Goal: Information Seeking & Learning: Learn about a topic

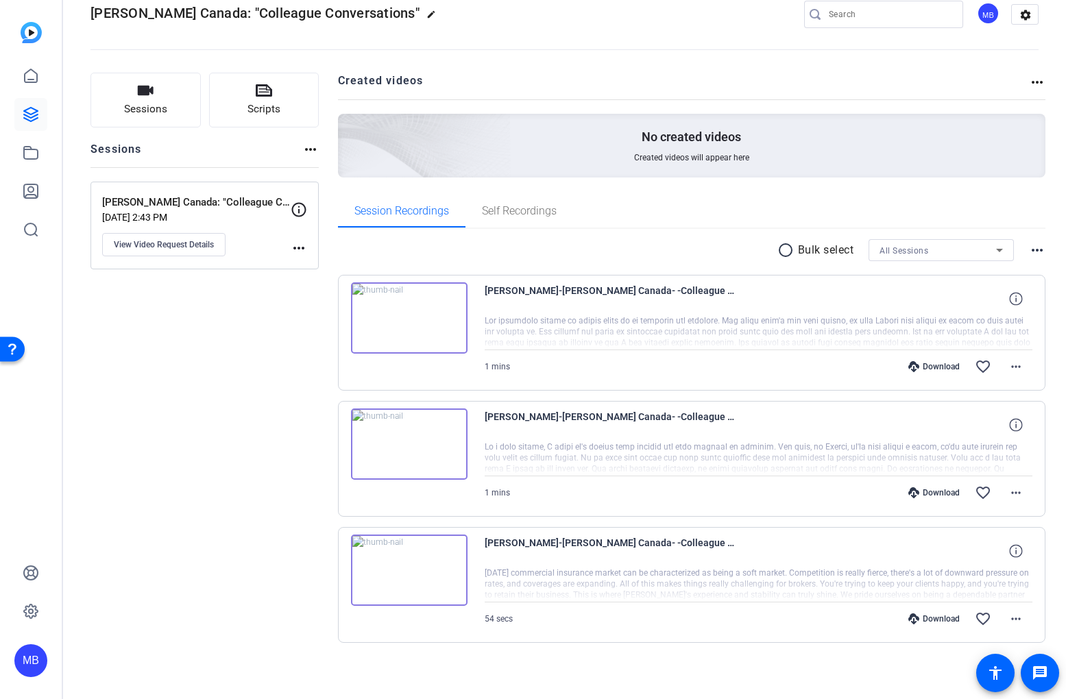
scroll to position [32, 0]
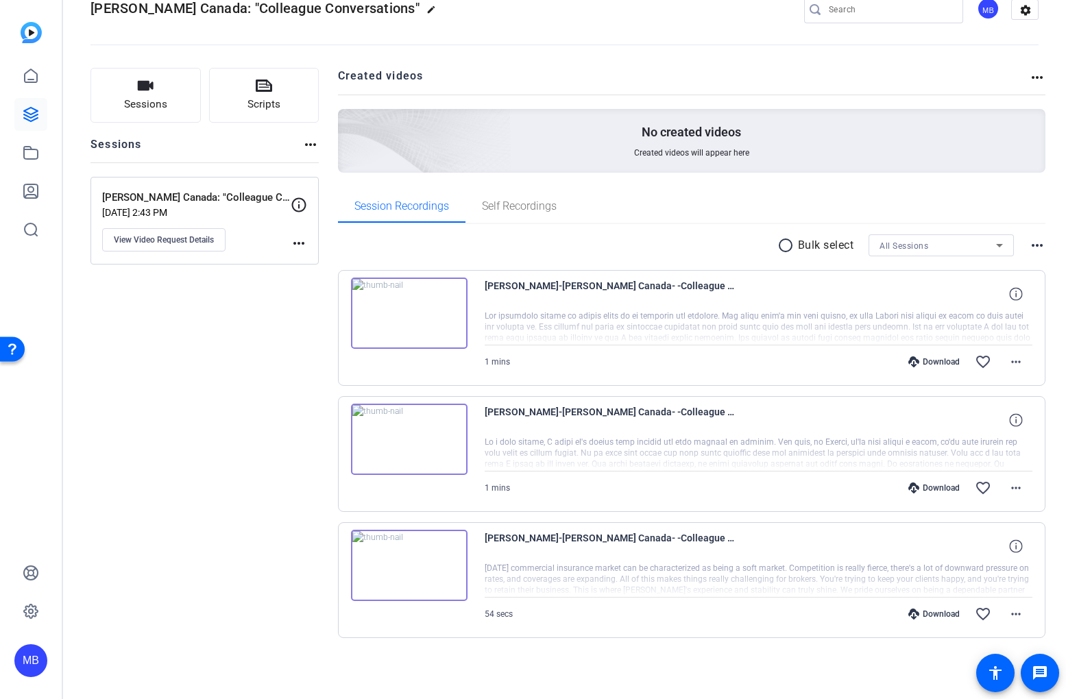
click at [297, 336] on div "Sessions Scripts Sessions more_horiz [PERSON_NAME] Canada: "Colleague Conversat…" at bounding box center [204, 375] width 228 height 614
click at [29, 108] on icon at bounding box center [31, 115] width 14 height 14
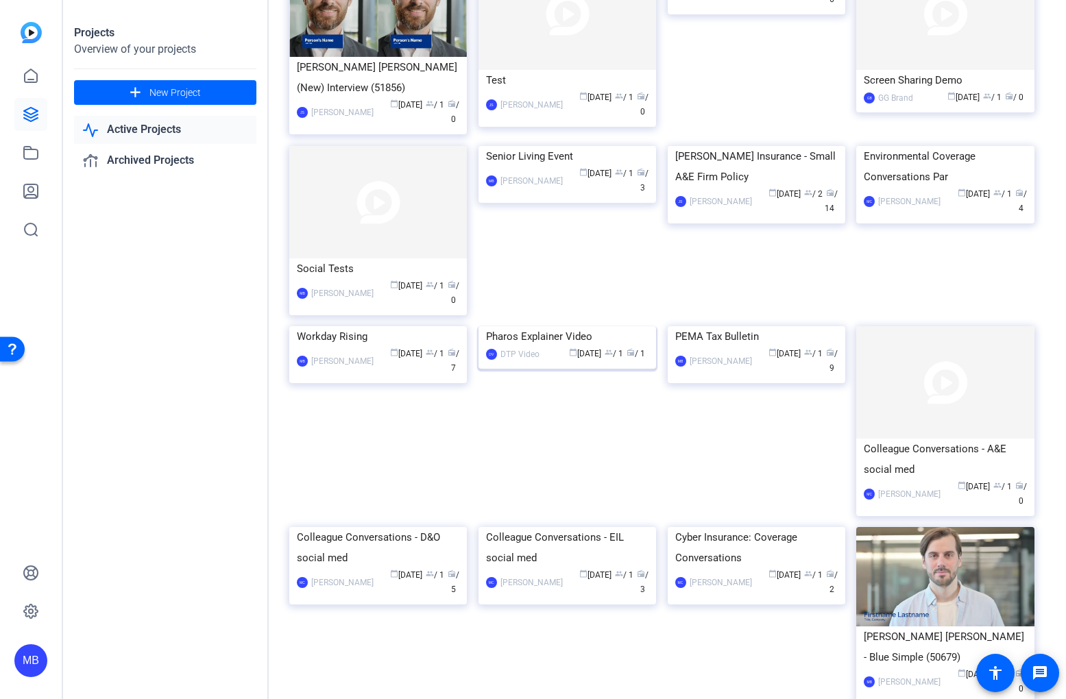
scroll to position [339, 0]
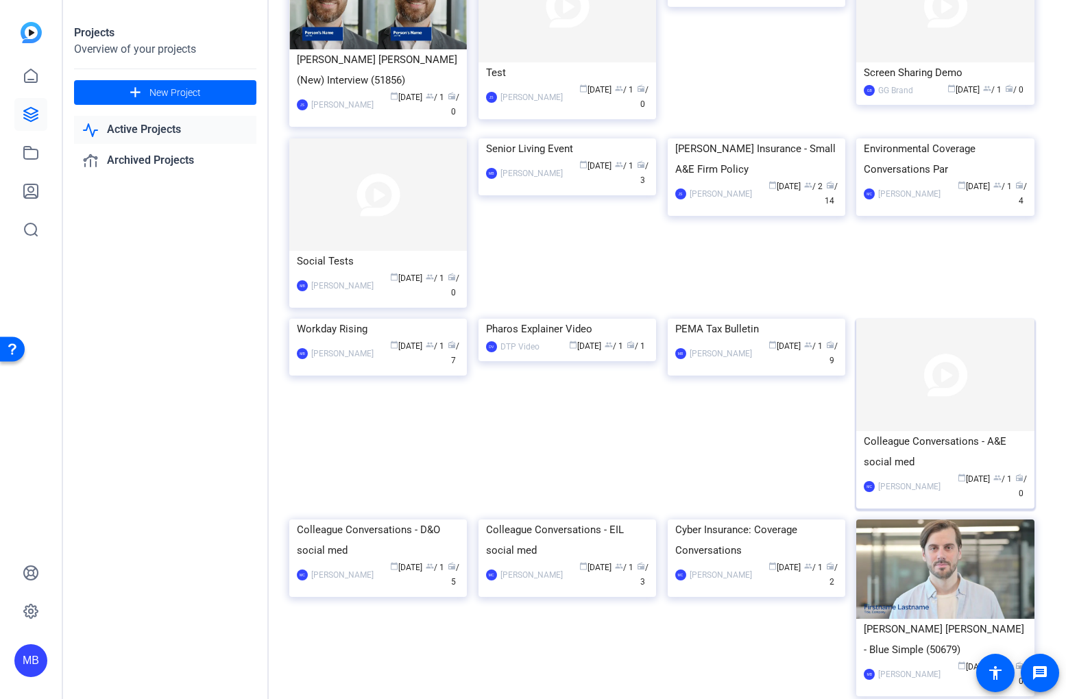
click at [933, 431] on div "Colleague Conversations - A&E social med" at bounding box center [945, 451] width 162 height 41
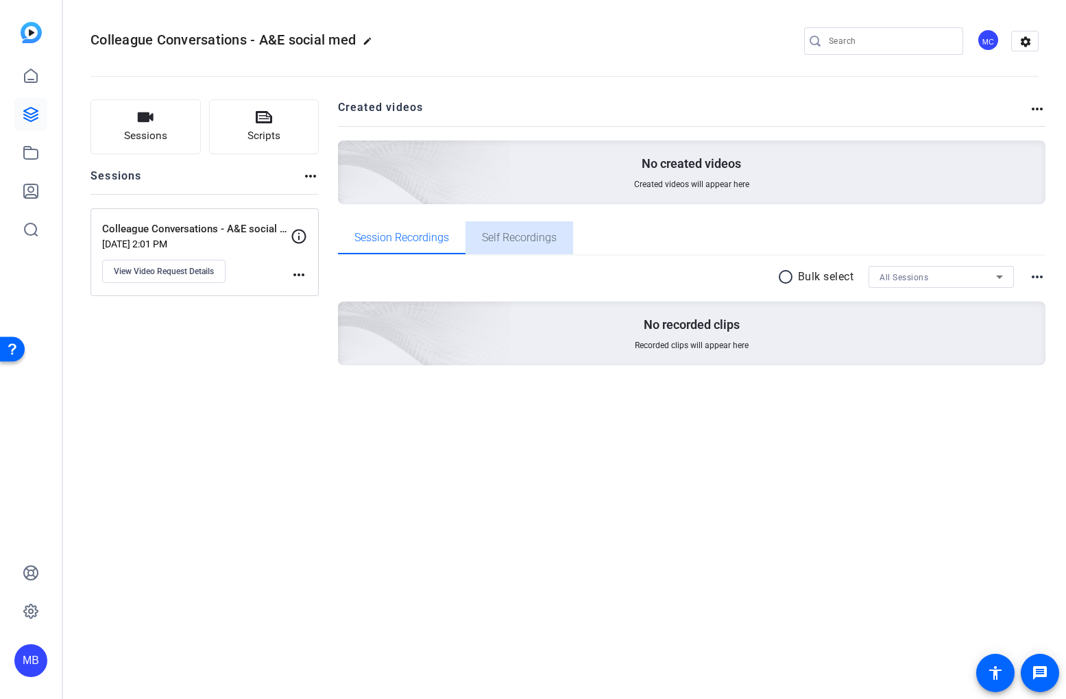
click at [533, 244] on span "Self Recordings" at bounding box center [519, 237] width 75 height 33
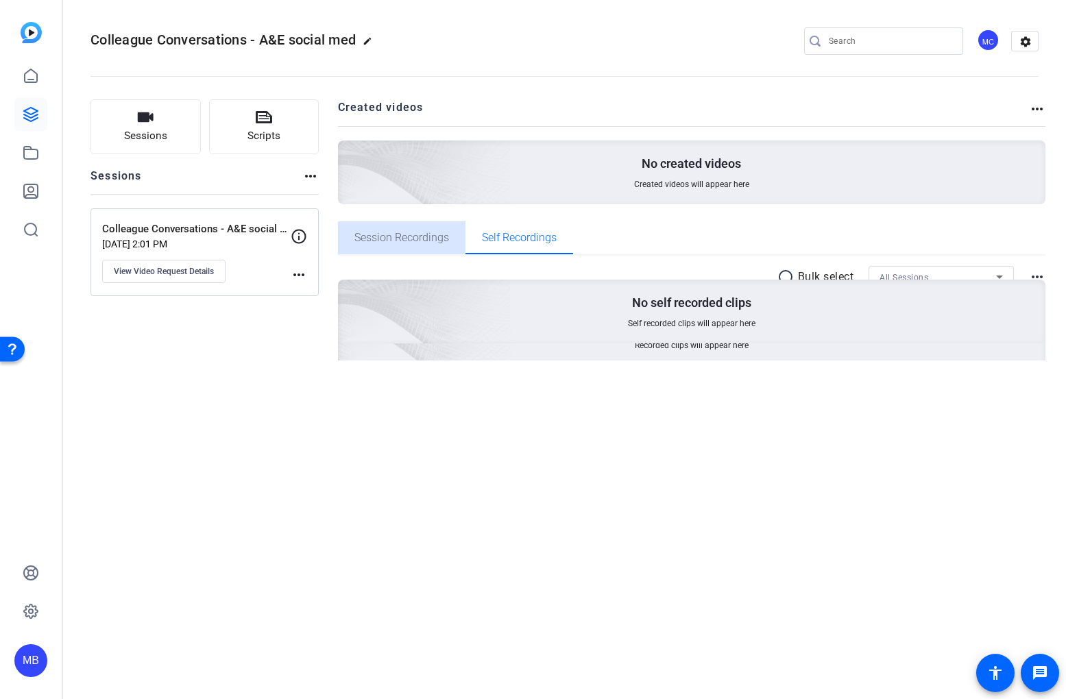
click at [411, 244] on span "Session Recordings" at bounding box center [401, 237] width 95 height 33
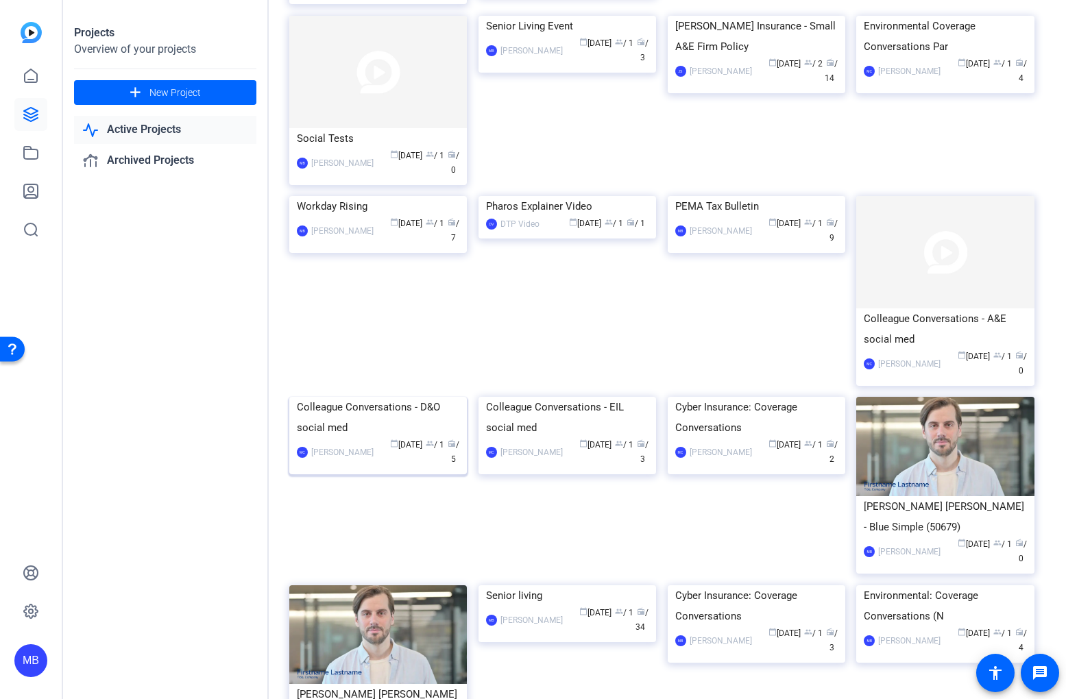
scroll to position [518, 0]
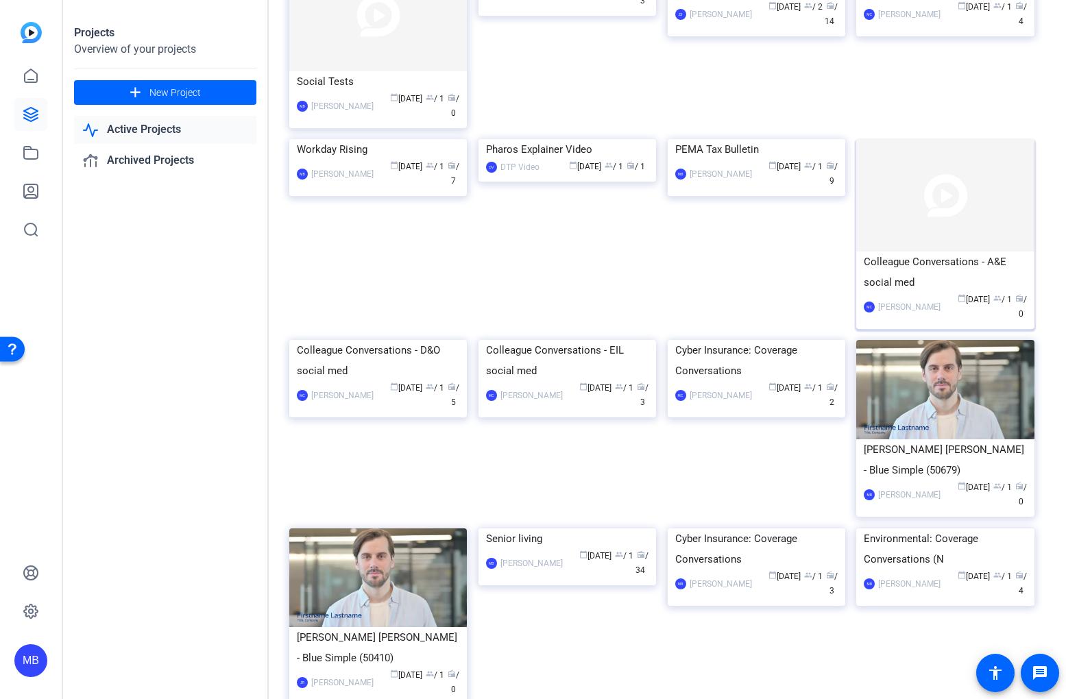
click at [932, 256] on div "Colleague Conversations - A&E social med" at bounding box center [945, 272] width 162 height 41
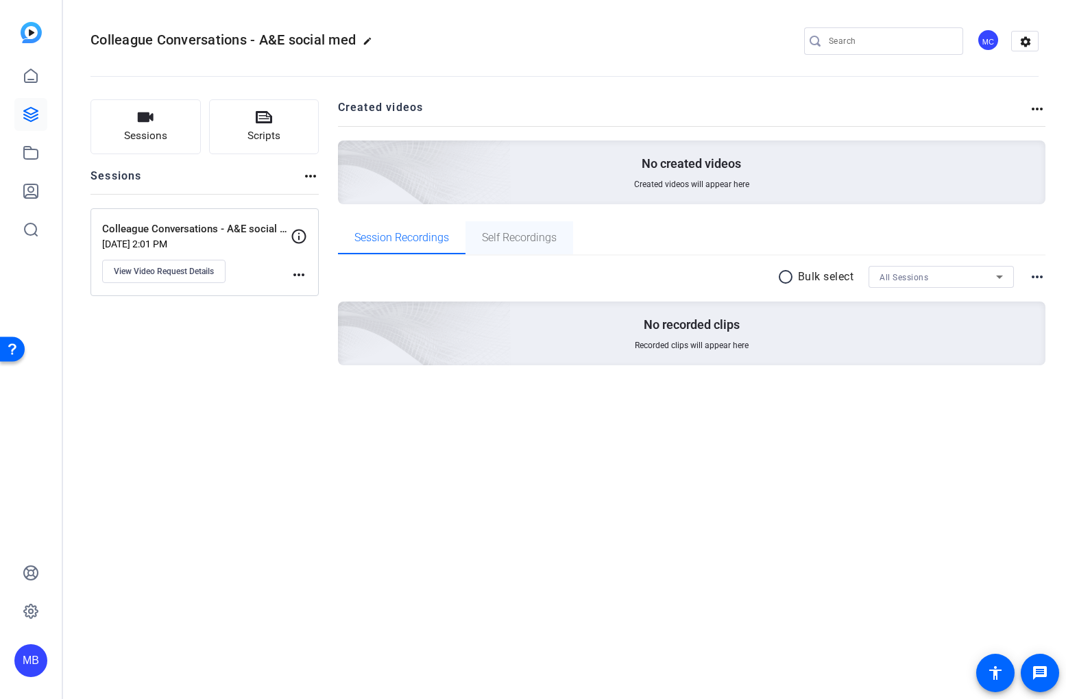
click at [516, 238] on span "Self Recordings" at bounding box center [519, 237] width 75 height 11
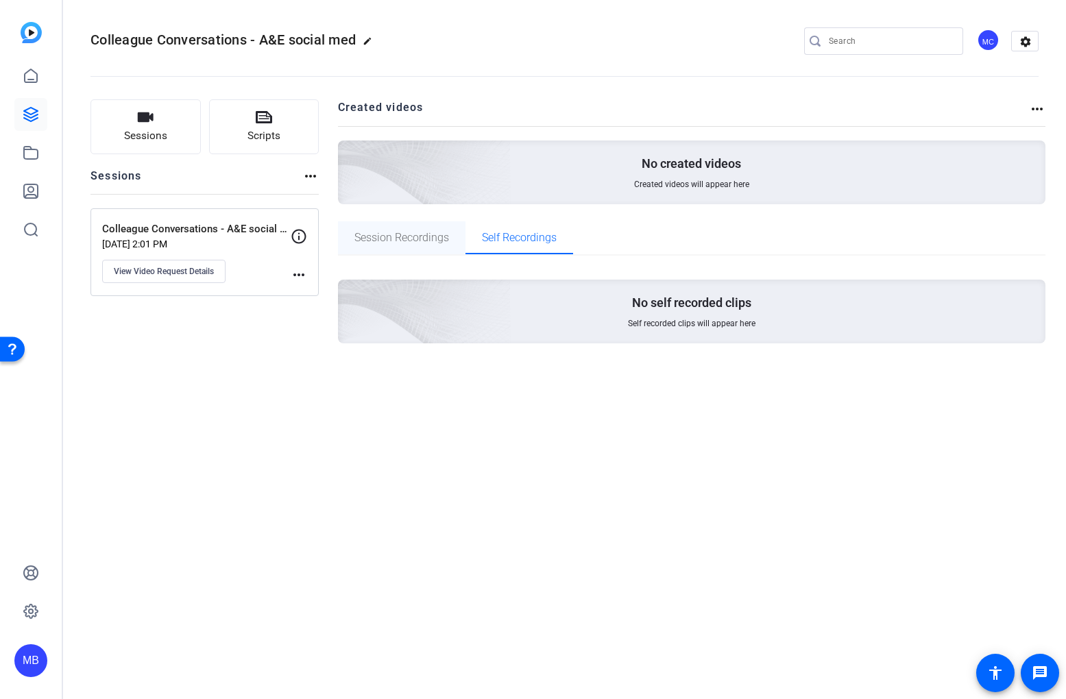
click at [418, 239] on span "Session Recordings" at bounding box center [401, 237] width 95 height 11
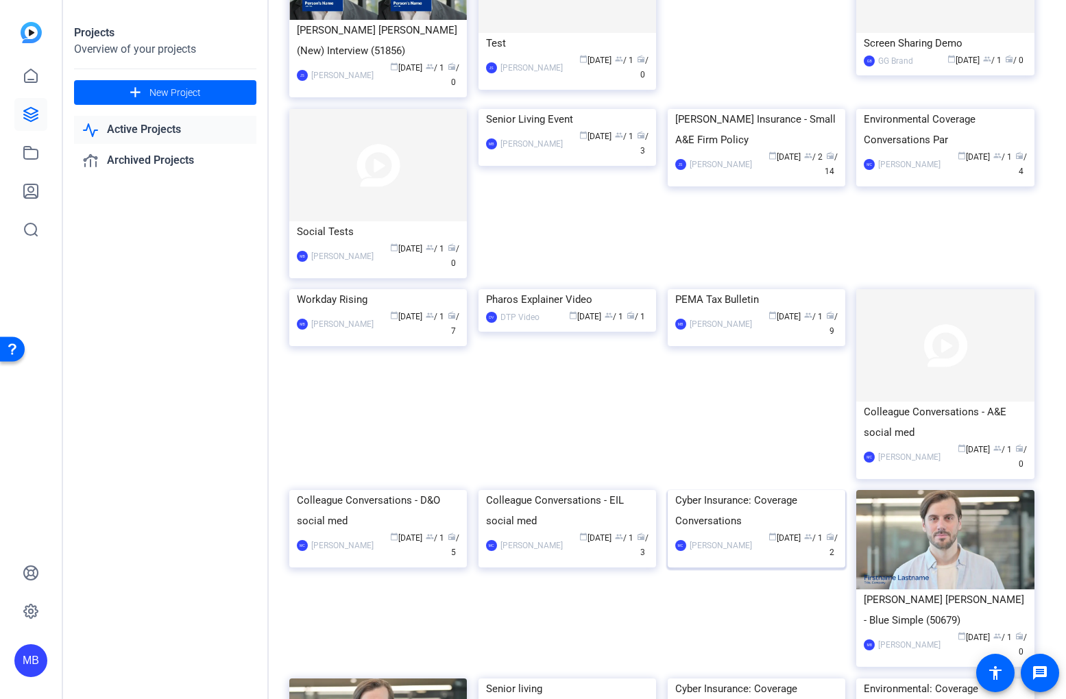
scroll to position [521, 0]
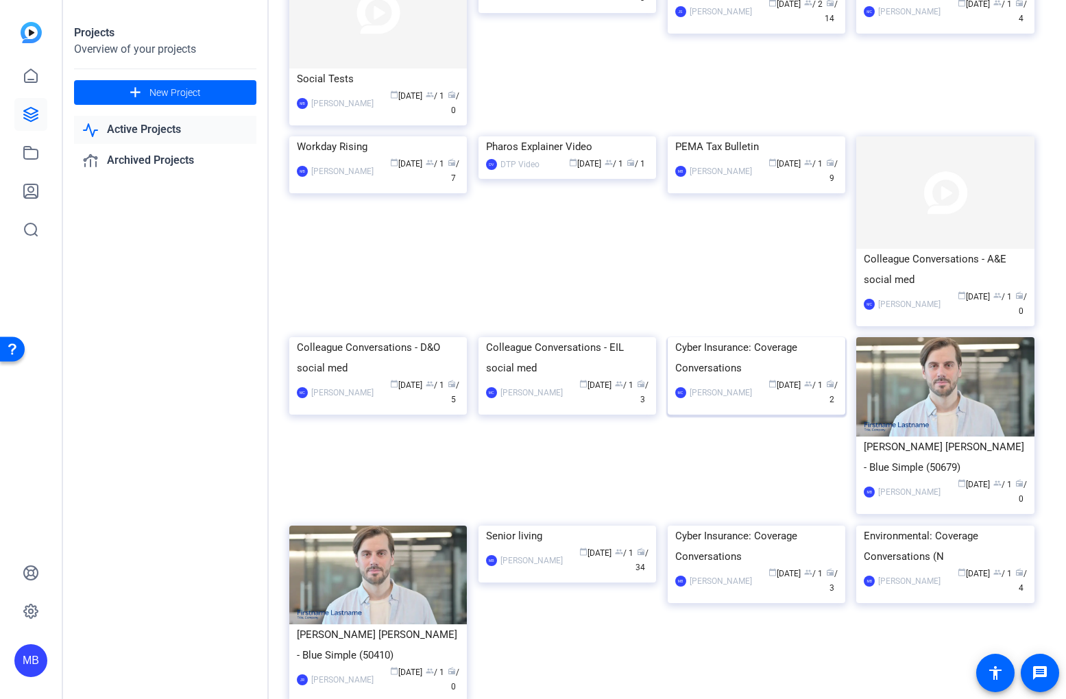
click at [740, 378] on div "Cyber Insurance: Coverage Conversations" at bounding box center [756, 357] width 162 height 41
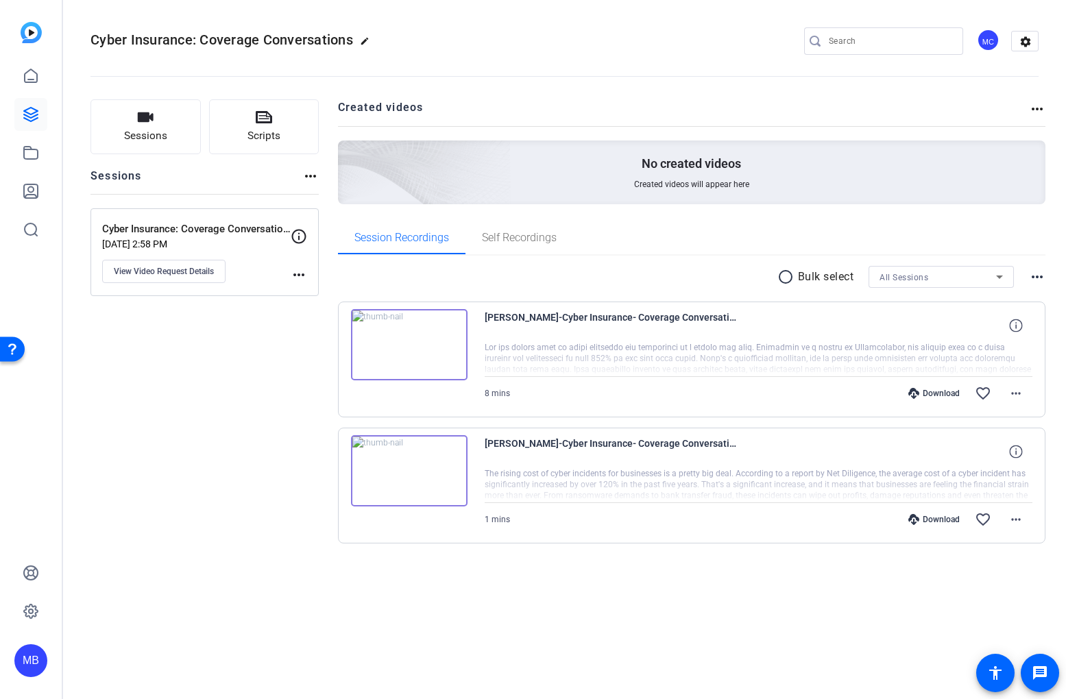
click at [411, 347] on img at bounding box center [409, 344] width 117 height 71
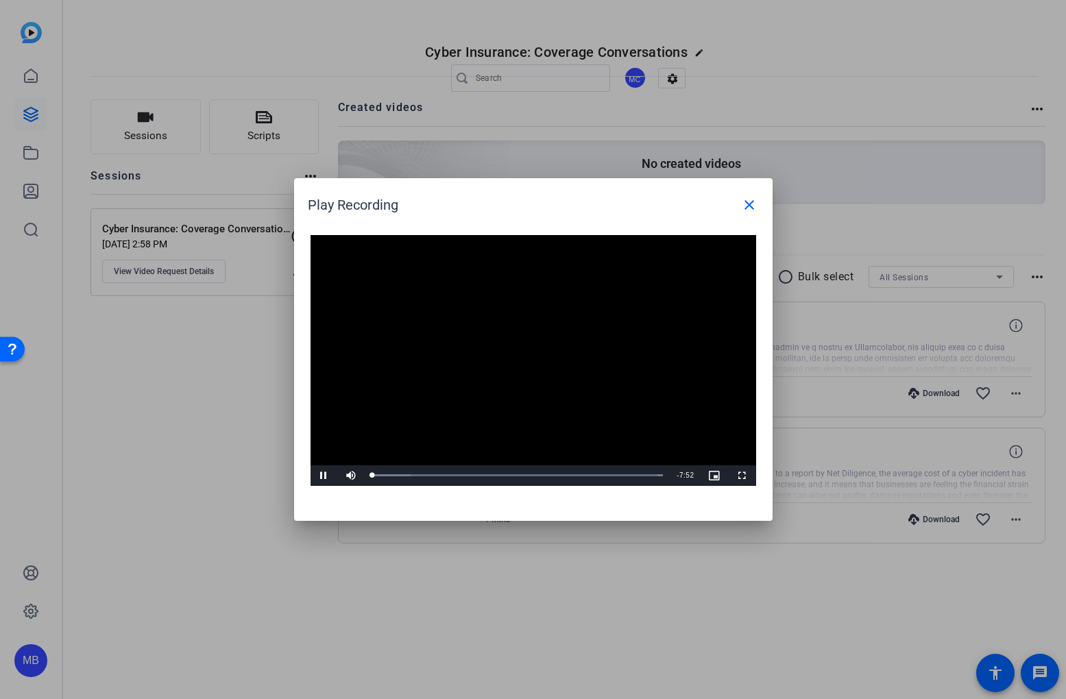
click at [522, 373] on video "Video Player" at bounding box center [532, 360] width 445 height 251
click at [520, 381] on video "Video Player" at bounding box center [532, 360] width 445 height 251
click at [752, 204] on mat-icon "close" at bounding box center [749, 205] width 16 height 16
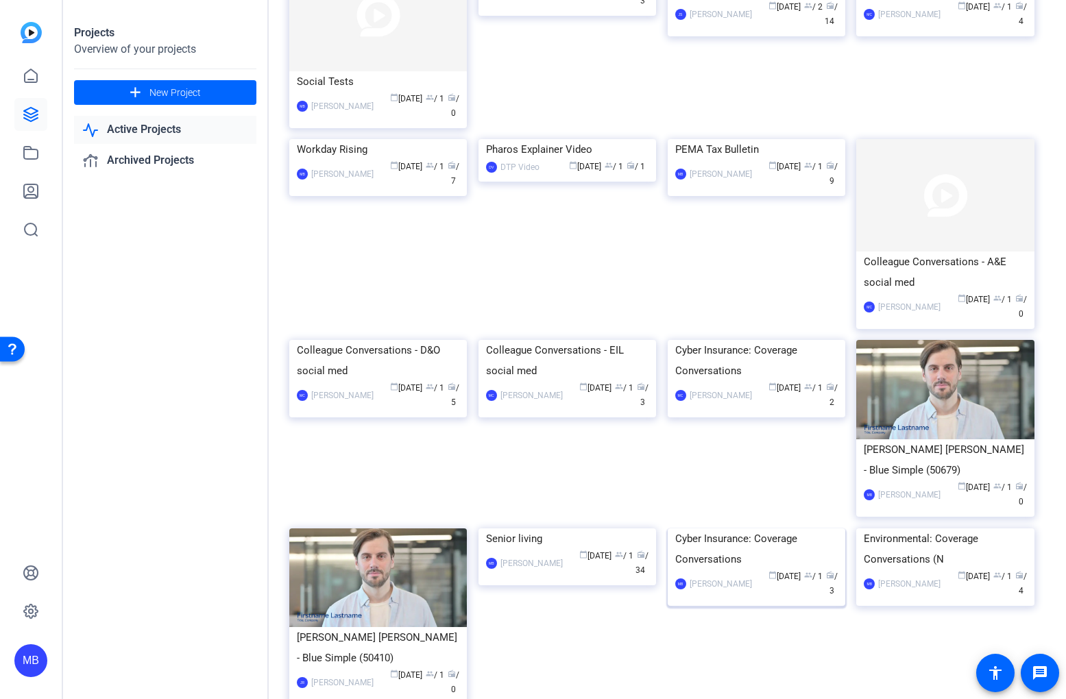
scroll to position [578, 0]
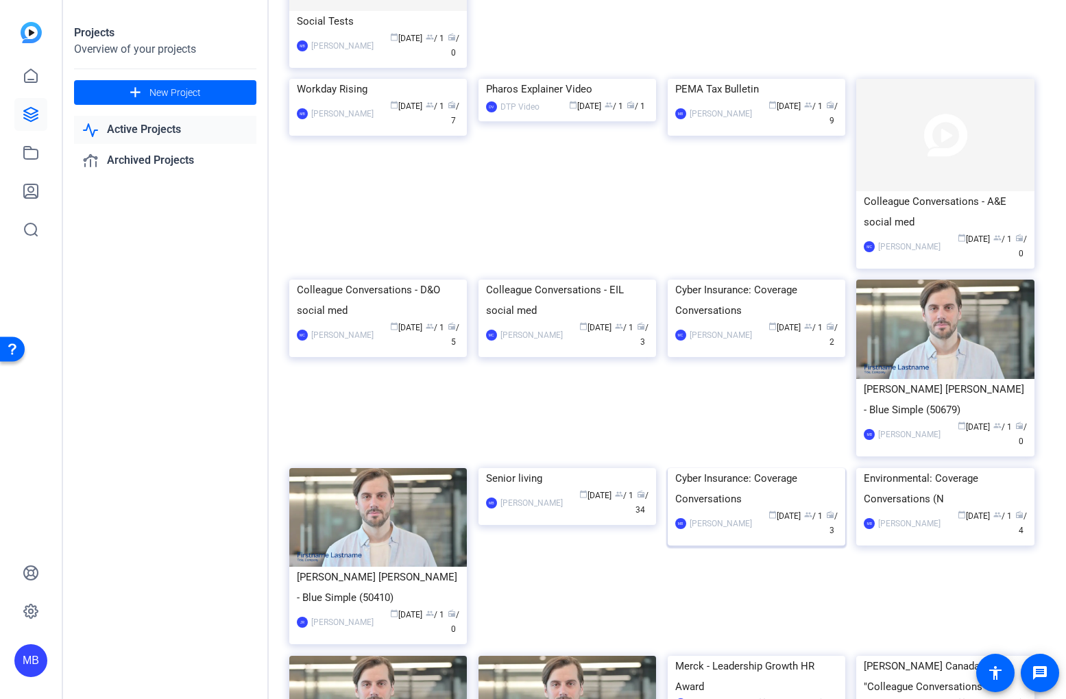
click at [788, 468] on img at bounding box center [756, 468] width 177 height 0
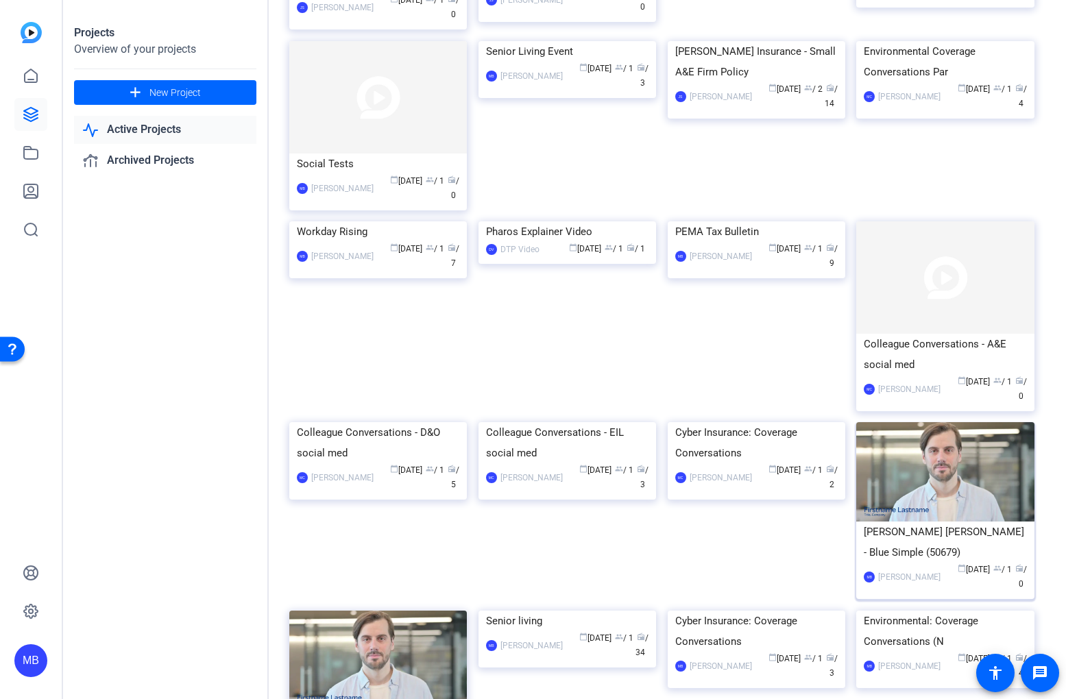
scroll to position [450, 0]
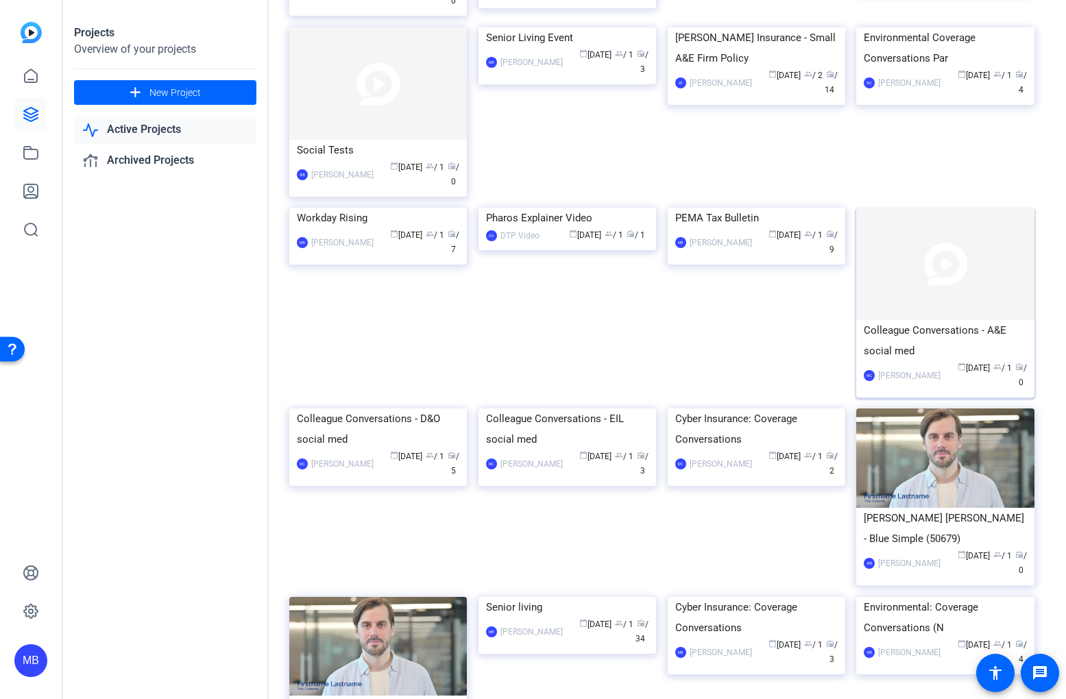
click at [939, 320] on div "Colleague Conversations - A&E social med" at bounding box center [945, 340] width 162 height 41
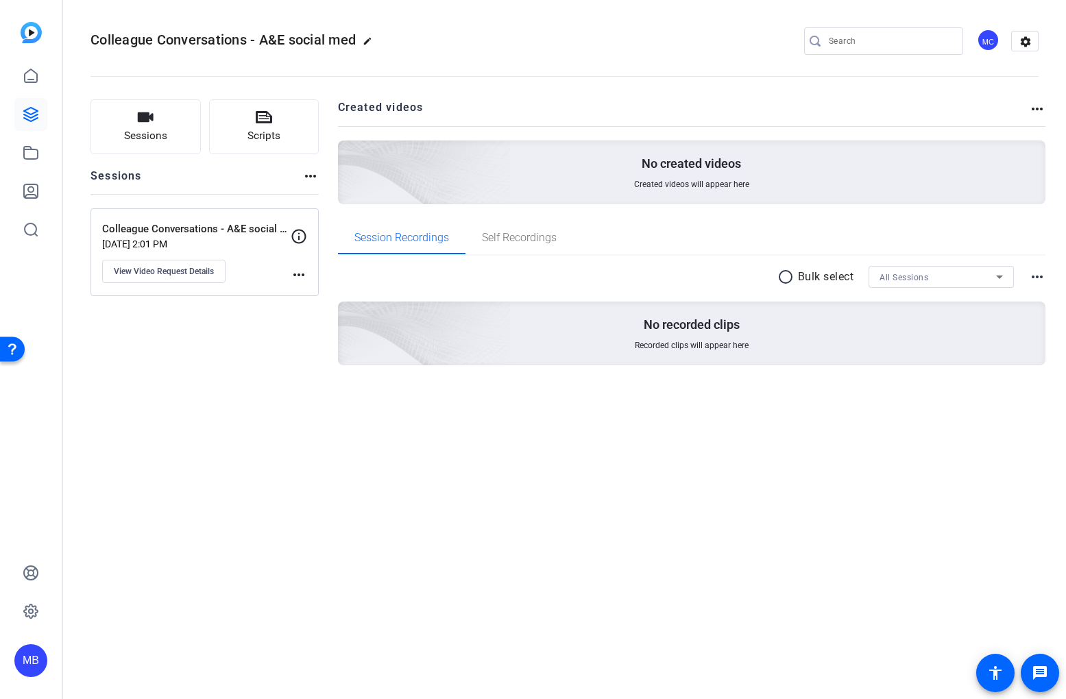
click at [1038, 110] on mat-icon "more_horiz" at bounding box center [1037, 109] width 16 height 16
click at [1038, 110] on div at bounding box center [533, 349] width 1066 height 699
click at [310, 181] on mat-icon "more_horiz" at bounding box center [310, 176] width 16 height 16
click at [310, 181] on div at bounding box center [533, 349] width 1066 height 699
click at [390, 238] on span "Session Recordings" at bounding box center [401, 237] width 95 height 11
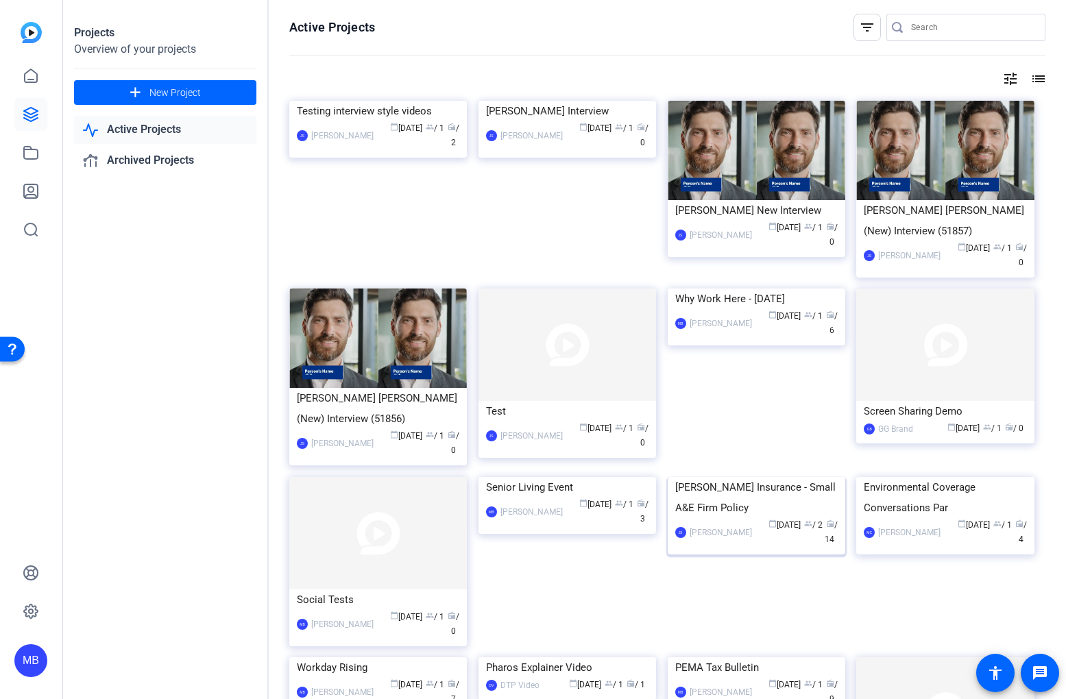
click at [746, 477] on img at bounding box center [756, 477] width 177 height 0
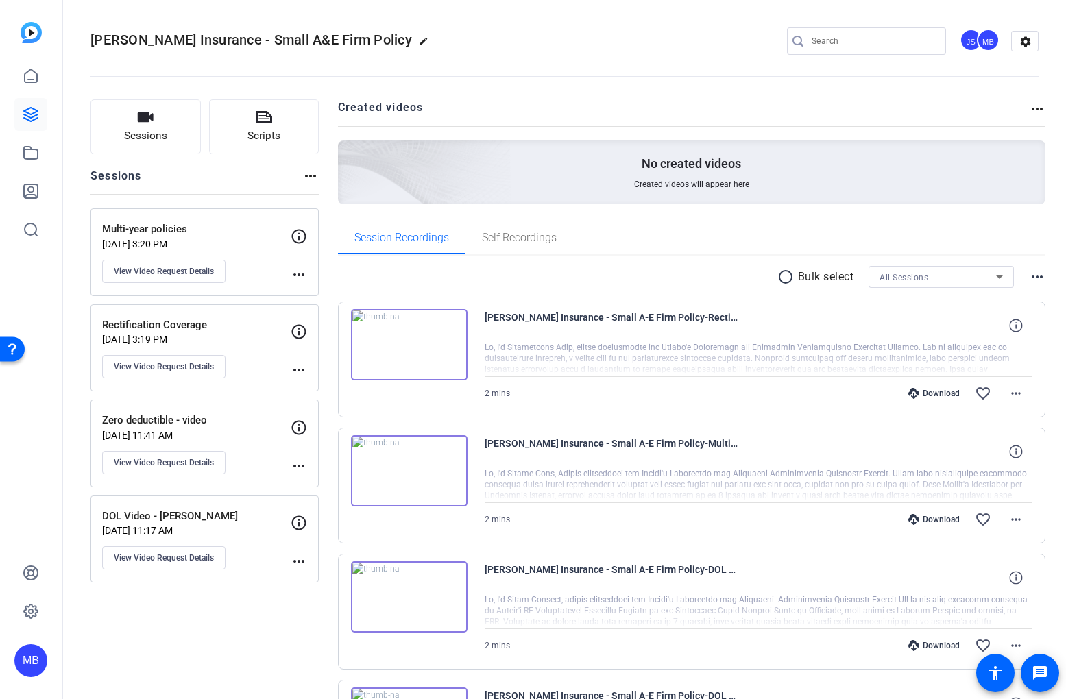
click at [440, 348] on img at bounding box center [409, 344] width 117 height 71
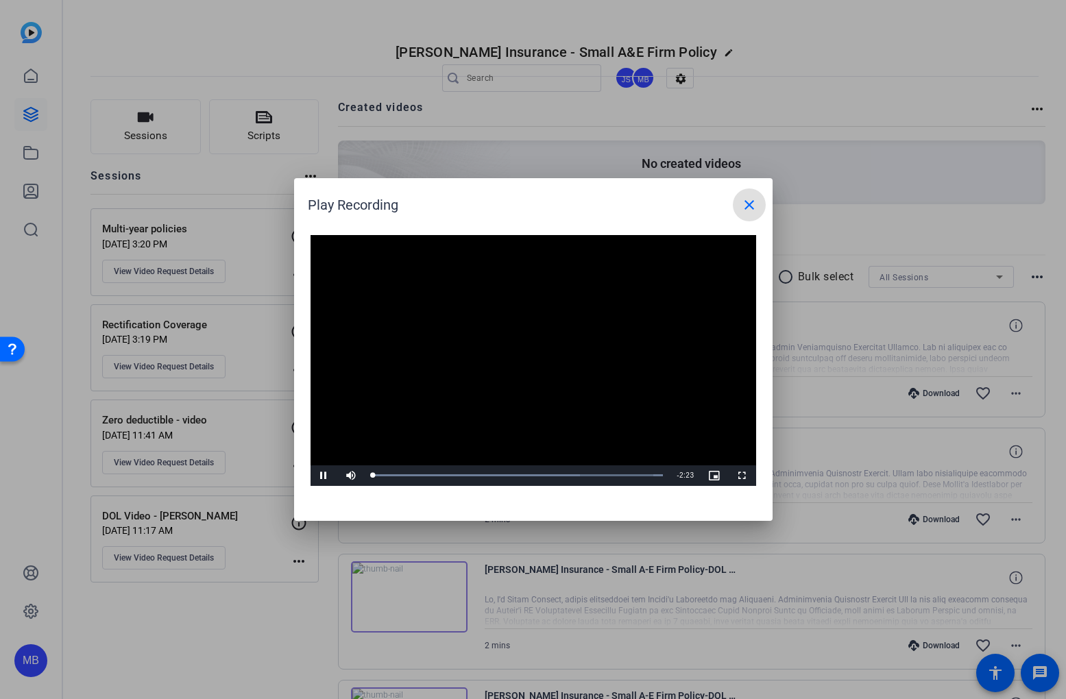
click at [629, 414] on video "Video Player" at bounding box center [532, 360] width 445 height 251
click at [742, 200] on mat-icon "close" at bounding box center [749, 205] width 16 height 16
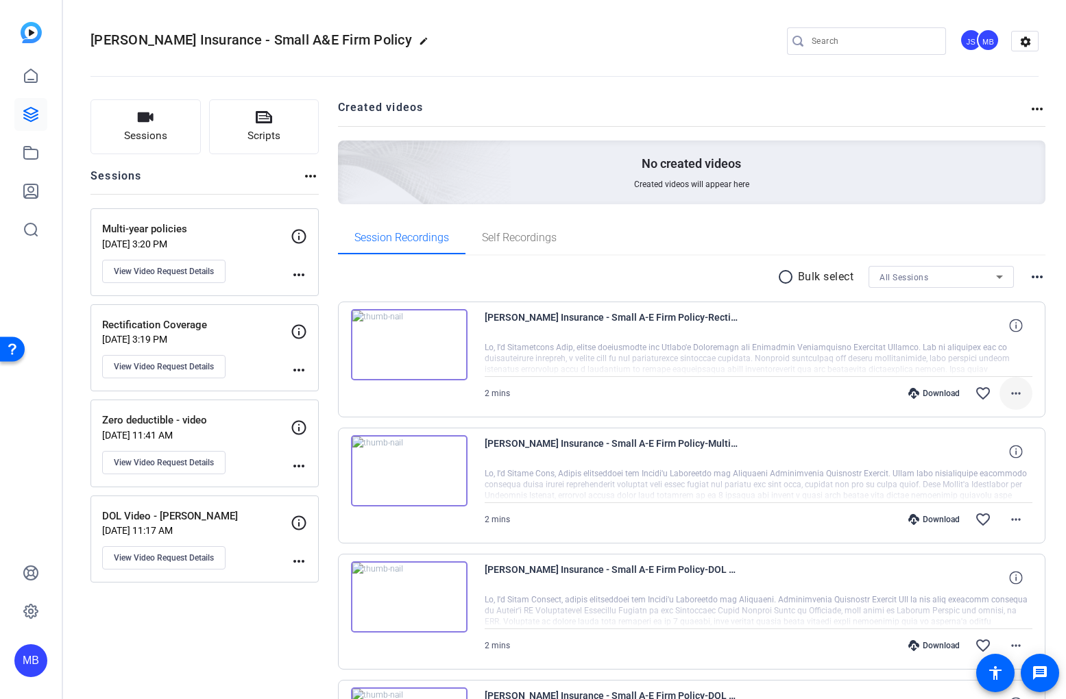
click at [1009, 389] on mat-icon "more_horiz" at bounding box center [1015, 393] width 16 height 16
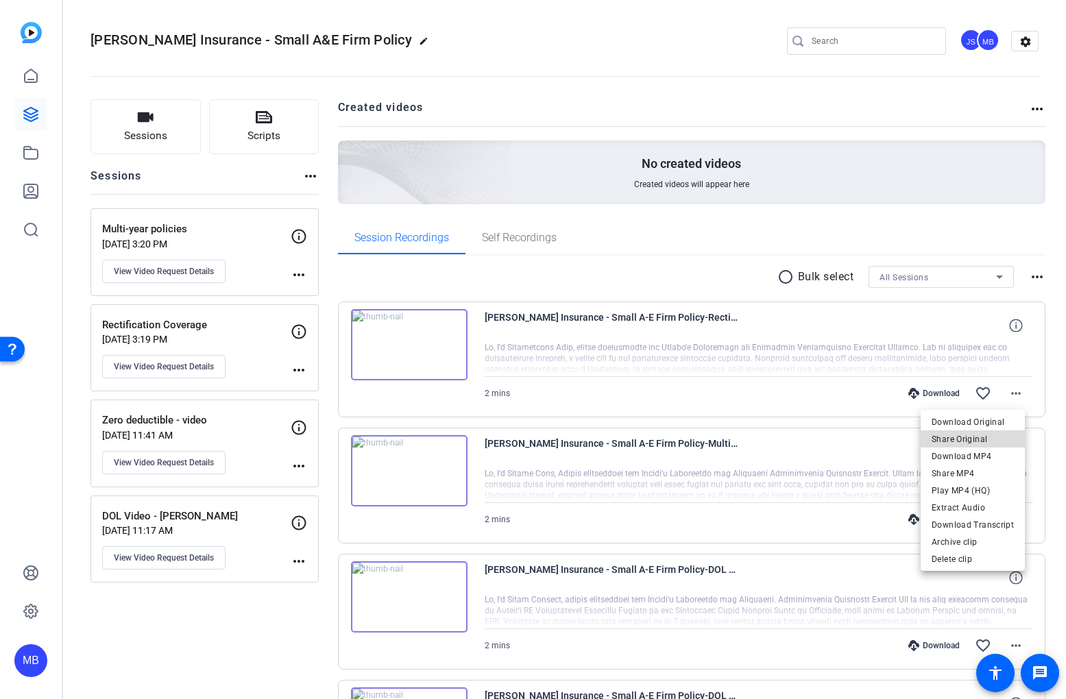
click at [987, 443] on span "Share Original" at bounding box center [972, 439] width 82 height 16
